Goal: Information Seeking & Learning: Learn about a topic

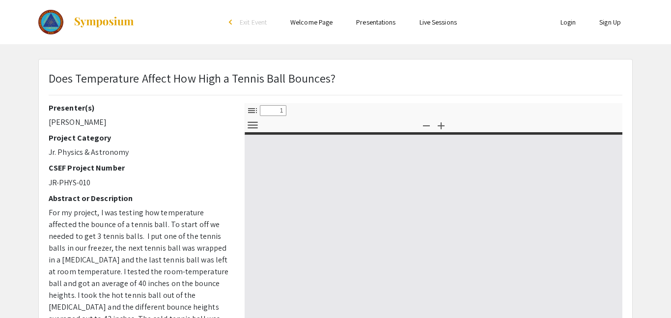
select select "custom"
type input "0"
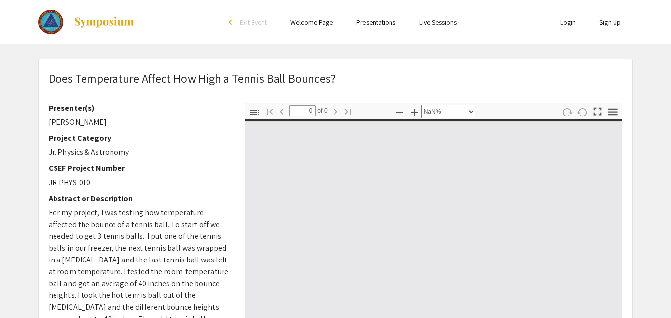
select select "auto"
type input "1"
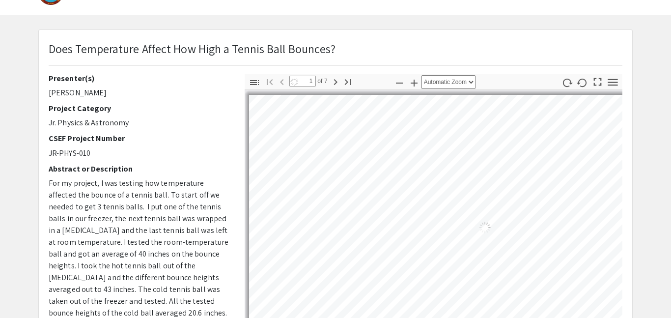
select select "auto"
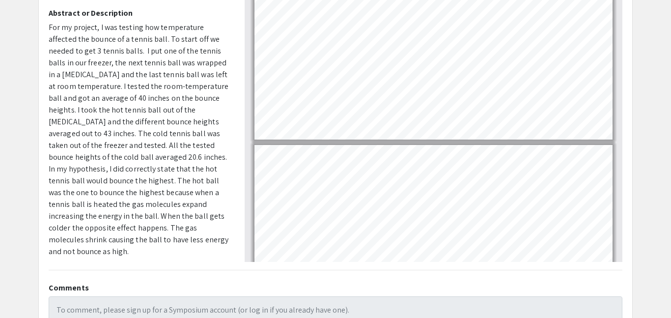
scroll to position [198, 0]
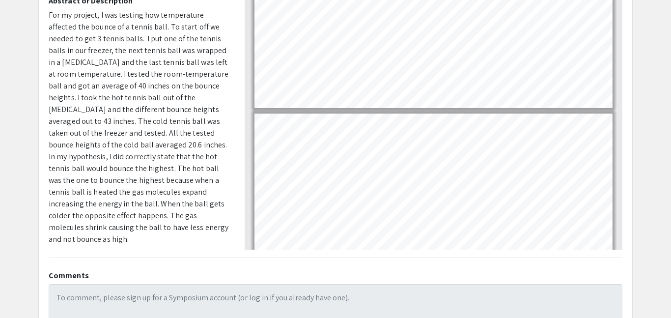
type input "7"
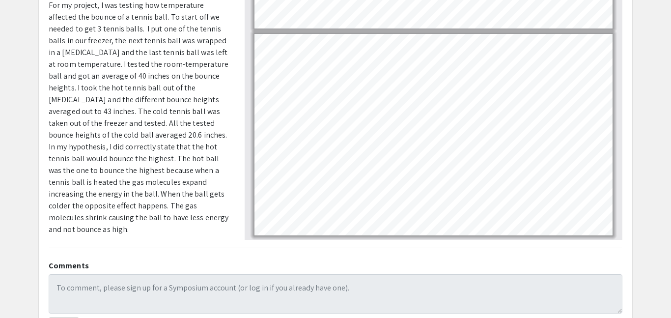
scroll to position [206, 0]
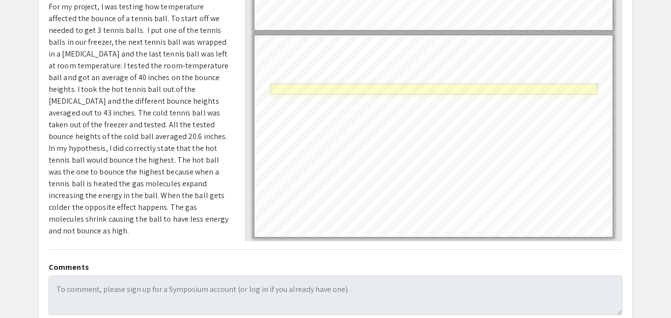
click at [369, 90] on link "Page 7" at bounding box center [433, 89] width 327 height 11
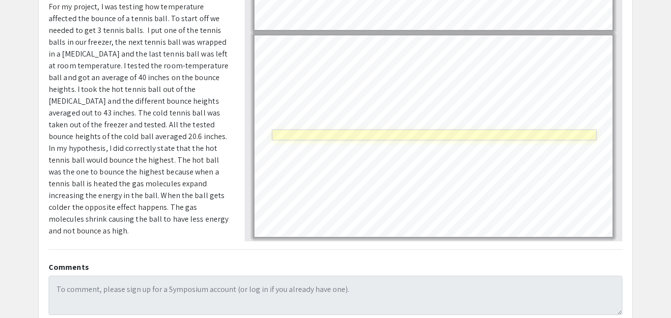
click at [369, 135] on link "Page 7" at bounding box center [434, 135] width 325 height 11
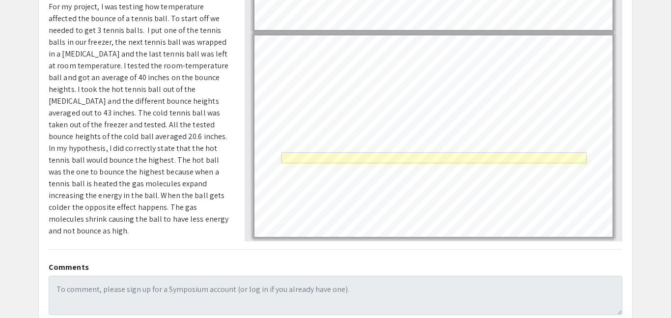
click at [446, 157] on link "Page 7" at bounding box center [435, 157] width 306 height 11
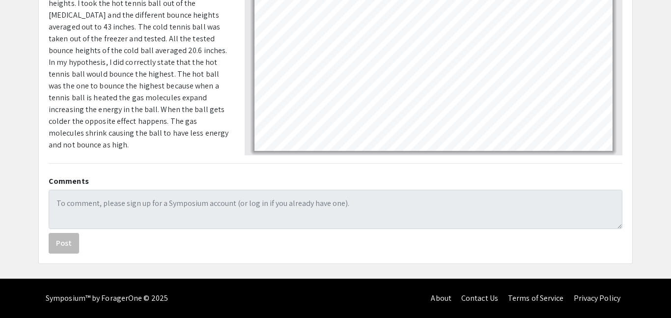
scroll to position [0, 0]
